Goal: Task Accomplishment & Management: Use online tool/utility

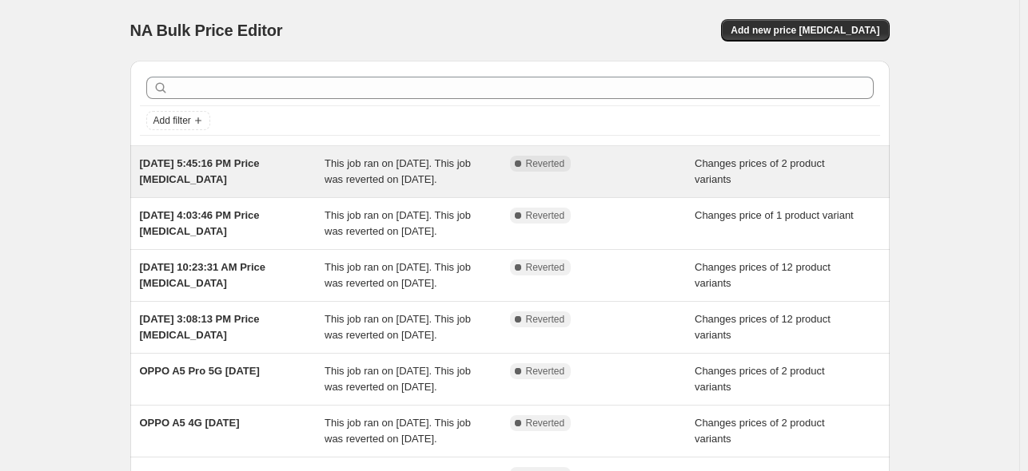
click at [674, 181] on div "Complete Reverted" at bounding box center [602, 172] width 185 height 32
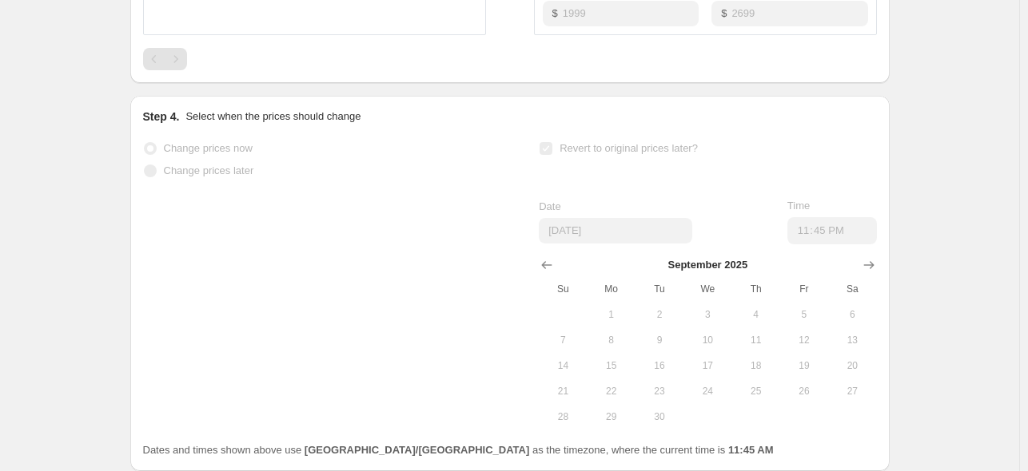
scroll to position [879, 0]
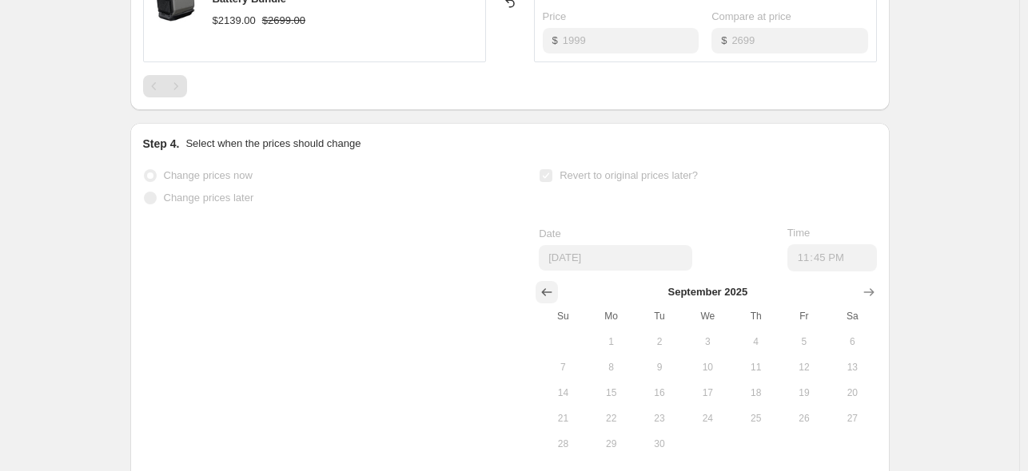
click at [551, 292] on icon "Show previous month, August 2025" at bounding box center [547, 292] width 16 height 16
click at [871, 284] on icon "Show next month, September 2025" at bounding box center [869, 292] width 16 height 16
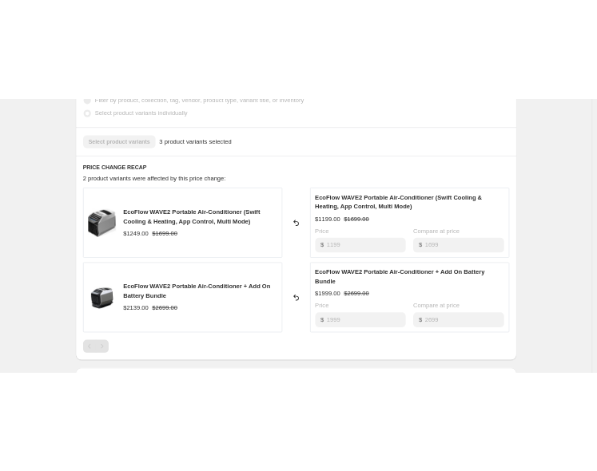
scroll to position [443, 0]
